Goal: Task Accomplishment & Management: Manage account settings

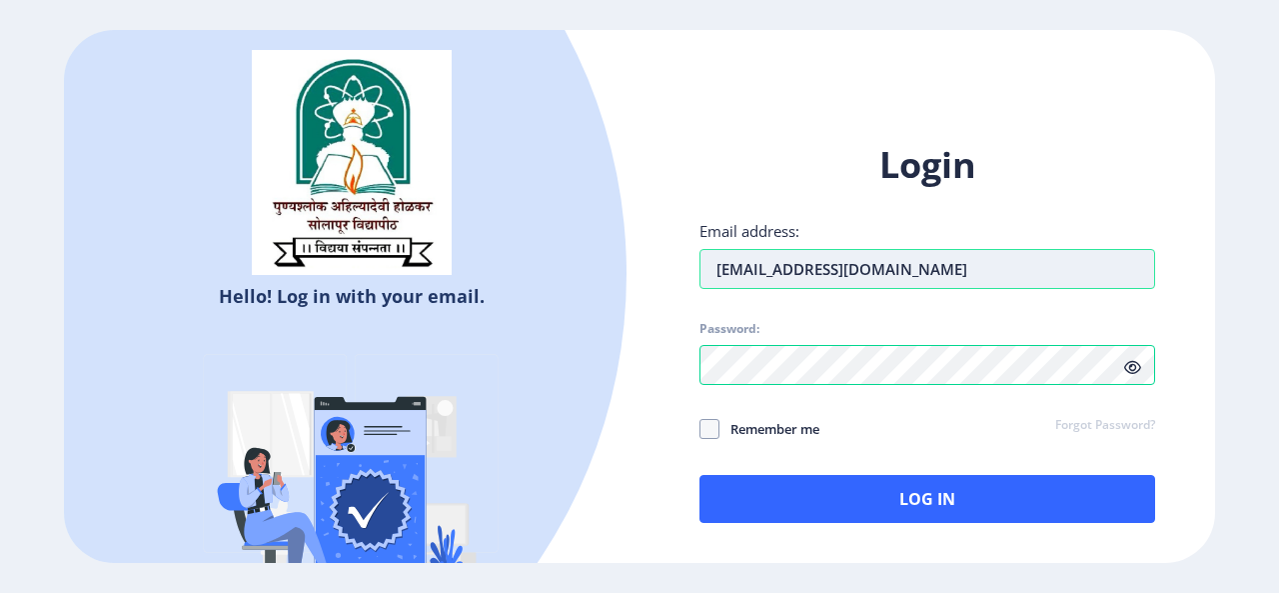
click at [911, 280] on input "[EMAIL_ADDRESS][DOMAIN_NAME]" at bounding box center [927, 269] width 456 height 40
type input "k"
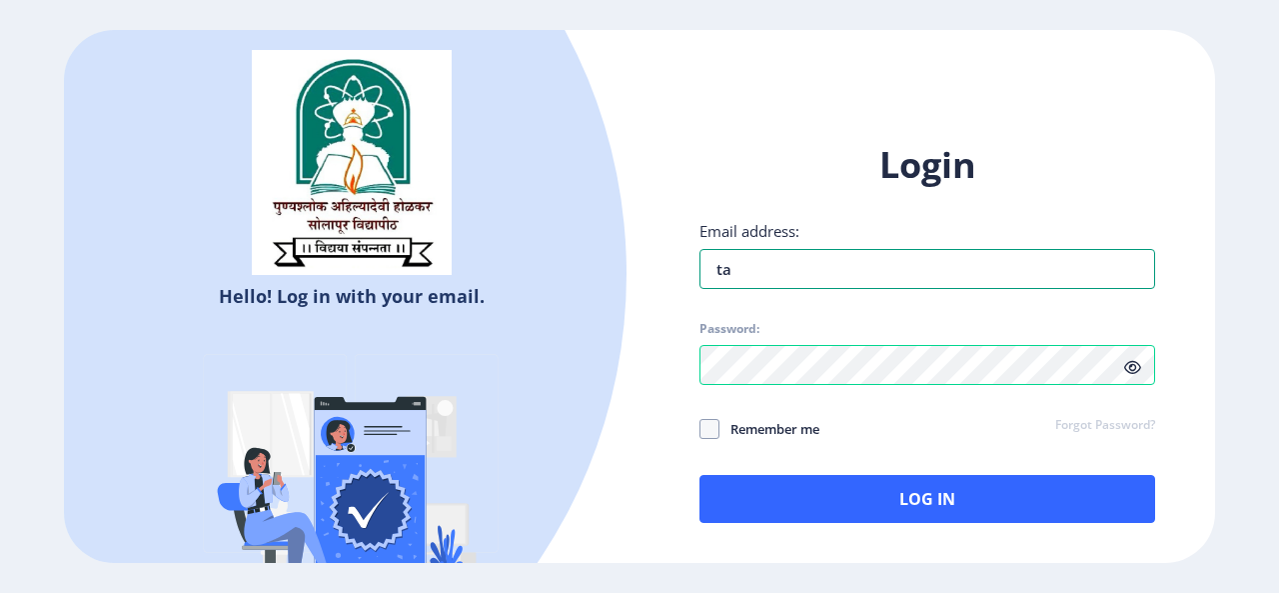
type input "t"
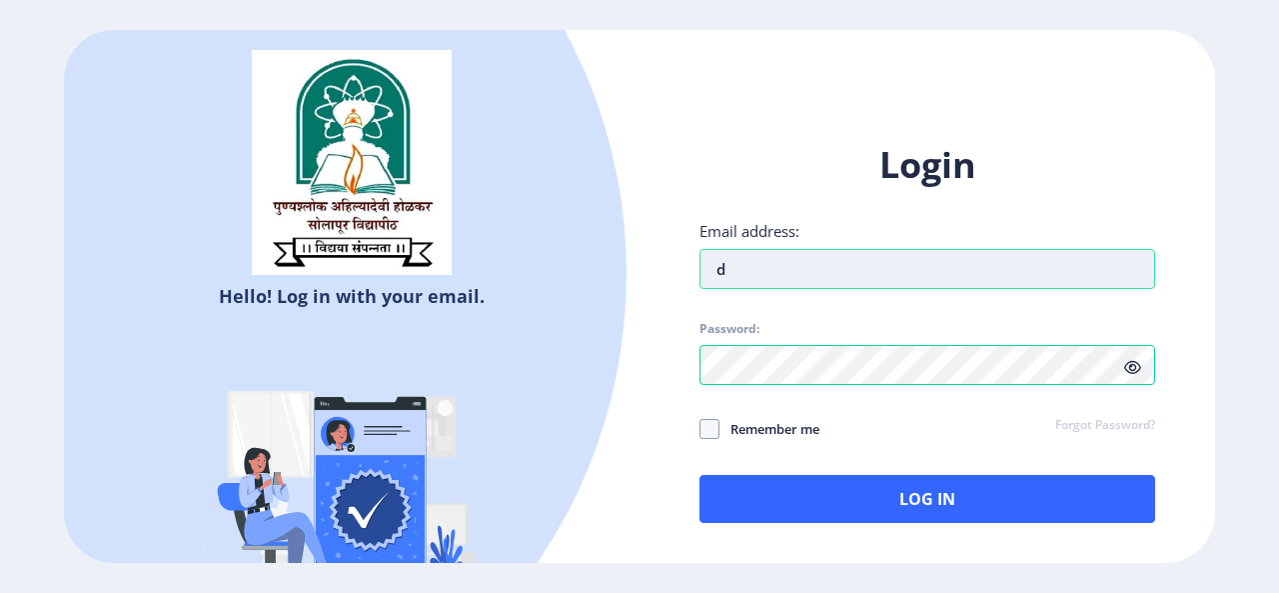
type input "[EMAIL_ADDRESS][DOMAIN_NAME]"
click at [614, 377] on div "Hello! Log in with your email. Don't have an account? Register Login Email addr…" at bounding box center [639, 297] width 1151 height 534
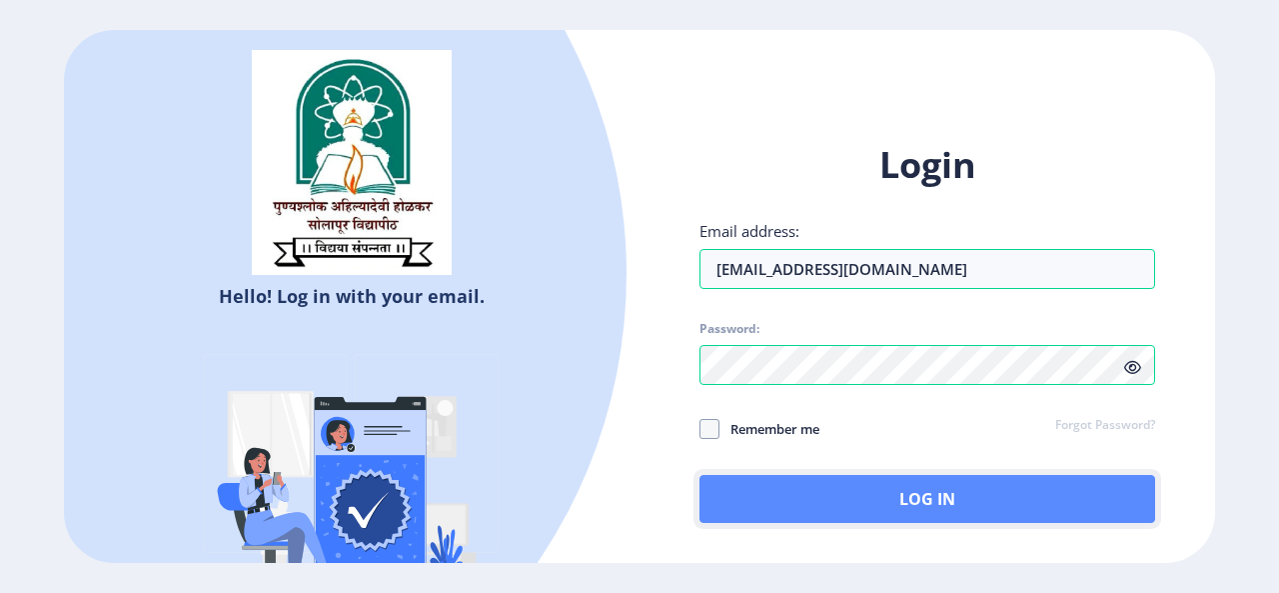
click at [739, 504] on button "Log In" at bounding box center [927, 499] width 456 height 48
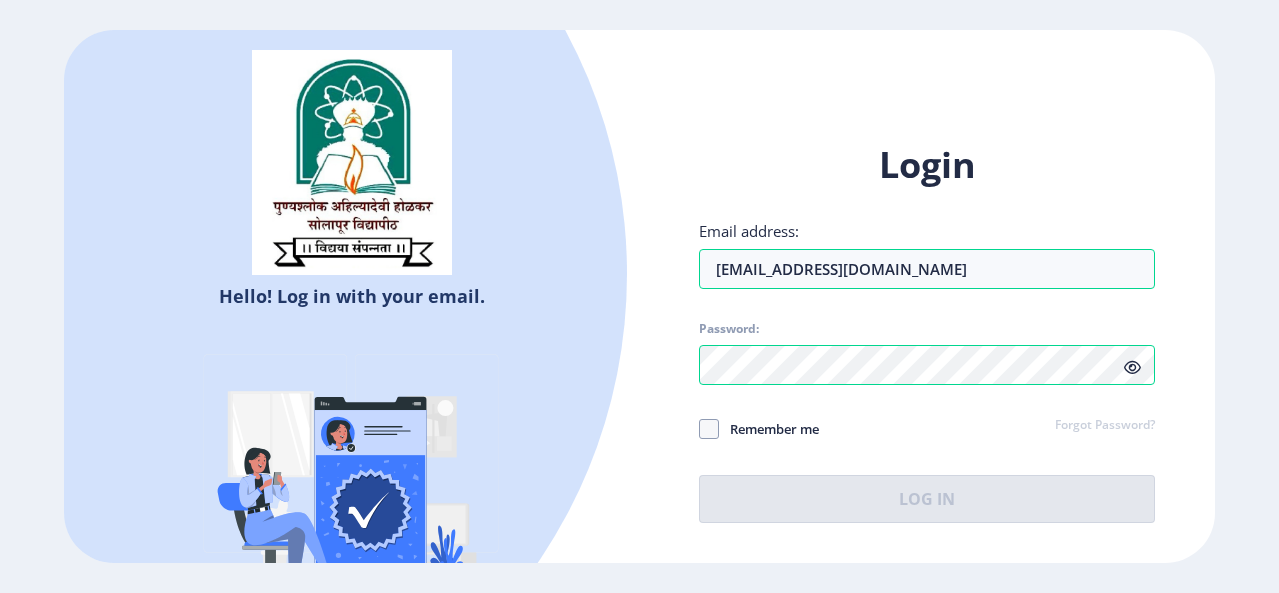
click at [1132, 371] on icon at bounding box center [1132, 367] width 17 height 15
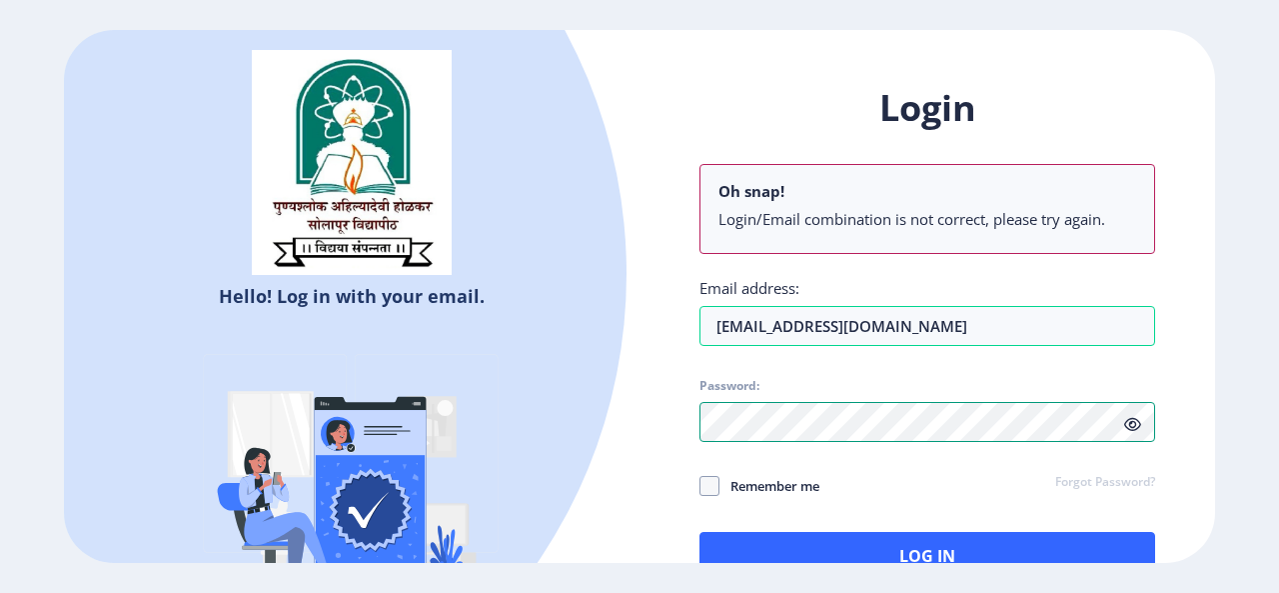
click at [652, 422] on div "Login Oh snap! Login/Email combination is not correct, please try again. Email …" at bounding box center [928, 348] width 576 height 588
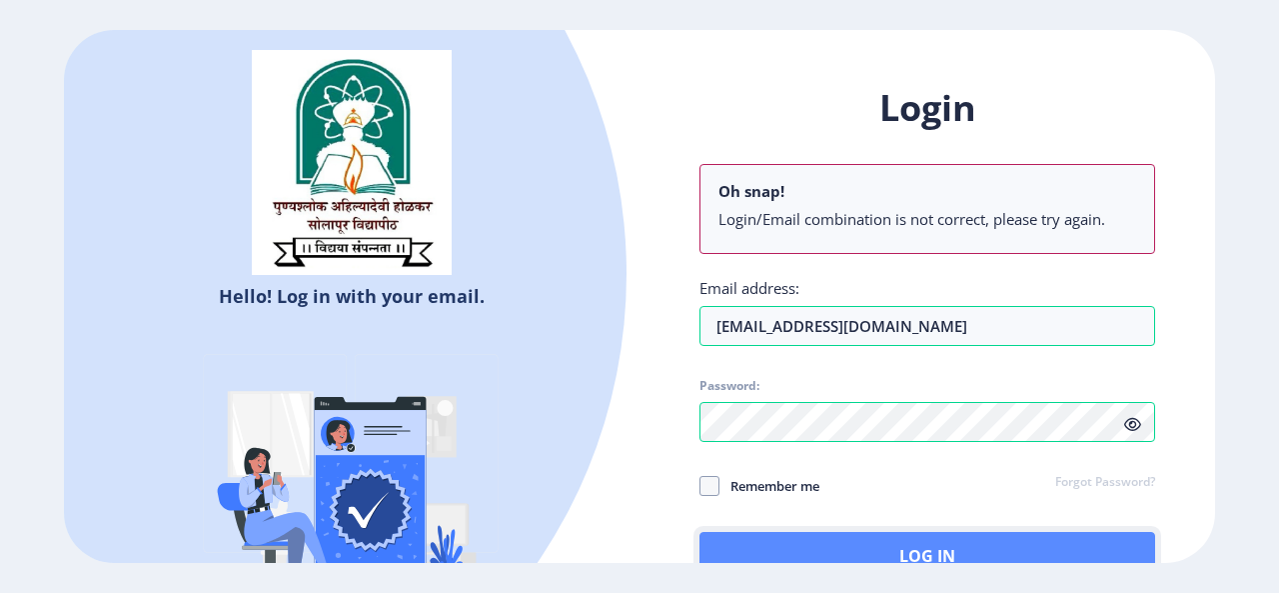
click at [940, 543] on button "Log In" at bounding box center [927, 556] width 456 height 48
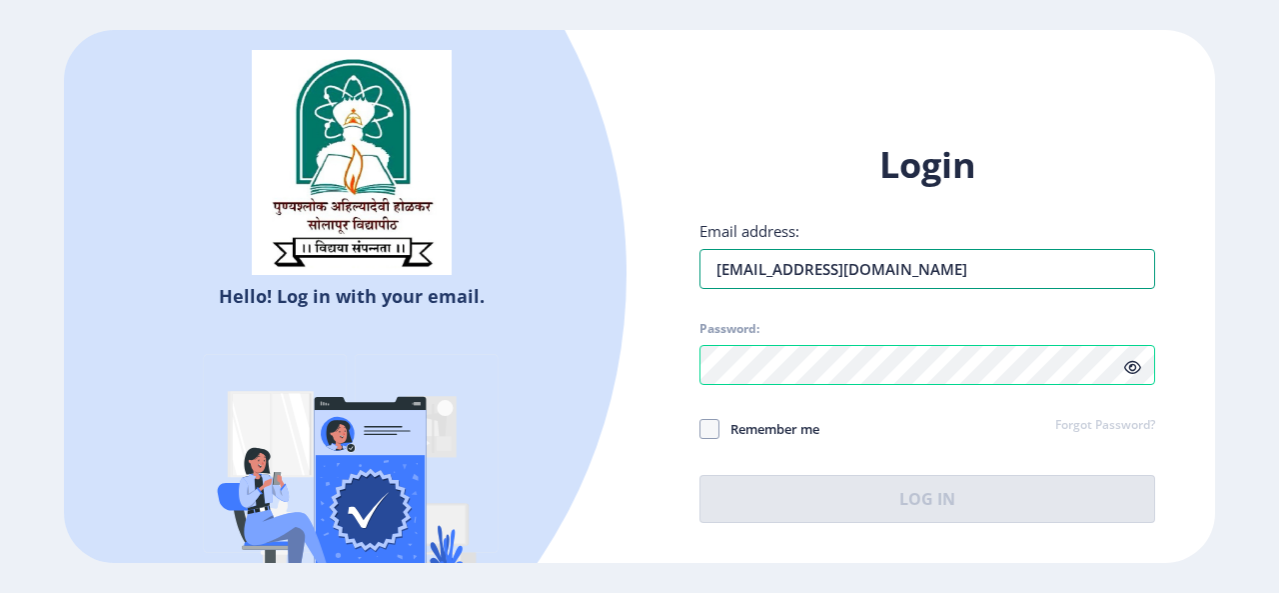
drag, startPoint x: 717, startPoint y: 271, endPoint x: 772, endPoint y: 319, distance: 72.9
click at [717, 271] on input "[EMAIL_ADDRESS][DOMAIN_NAME]" at bounding box center [927, 269] width 456 height 40
click at [625, 392] on div "Hello! Log in with your email. Don't have an account? Register" at bounding box center [352, 348] width 576 height 637
click at [704, 424] on span at bounding box center [709, 429] width 20 height 20
click at [700, 428] on input "Remember me" at bounding box center [699, 428] width 1 height 1
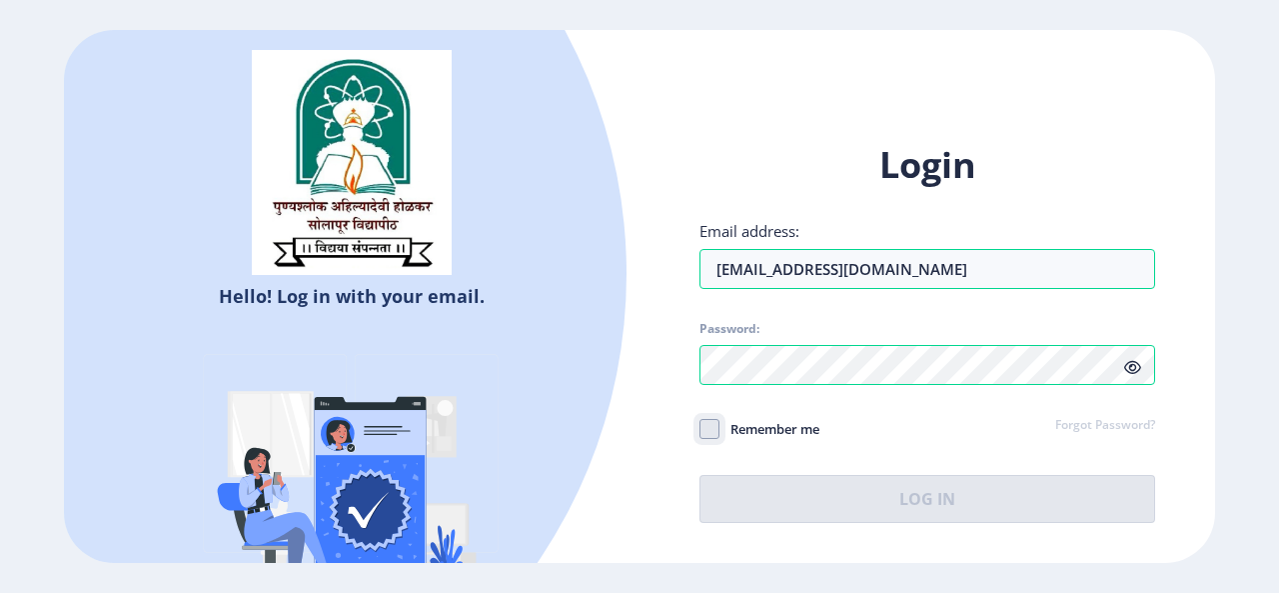
checkbox input "true"
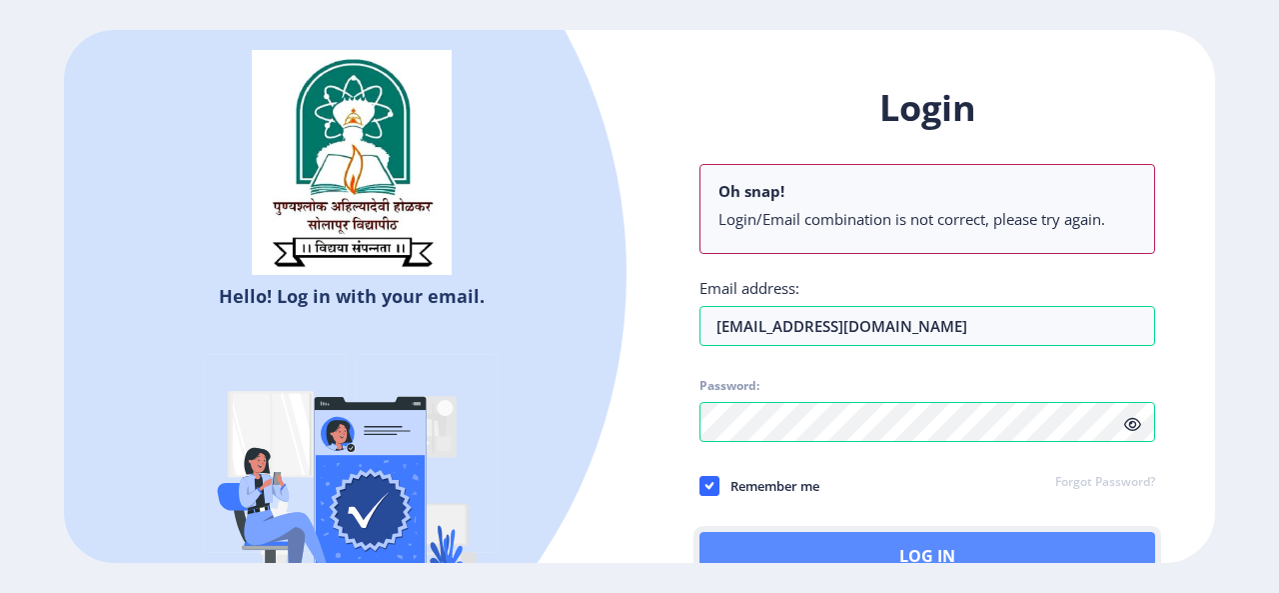
click at [977, 535] on button "Log In" at bounding box center [927, 556] width 456 height 48
click at [891, 552] on button "Log In" at bounding box center [927, 556] width 456 height 48
